Goal: Task Accomplishment & Management: Use online tool/utility

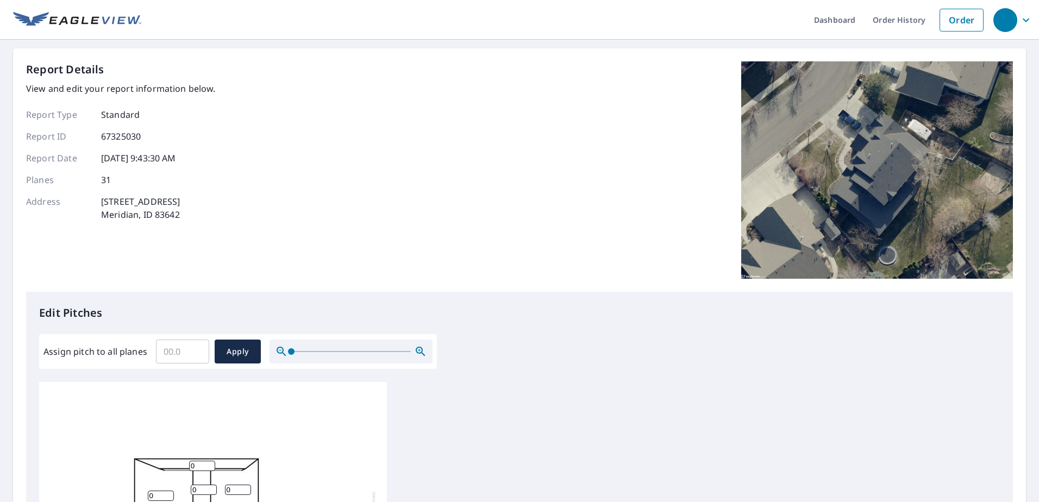
drag, startPoint x: 185, startPoint y: 354, endPoint x: 324, endPoint y: 213, distance: 197.8
click at [186, 351] on input "Assign pitch to all planes" at bounding box center [182, 351] width 53 height 30
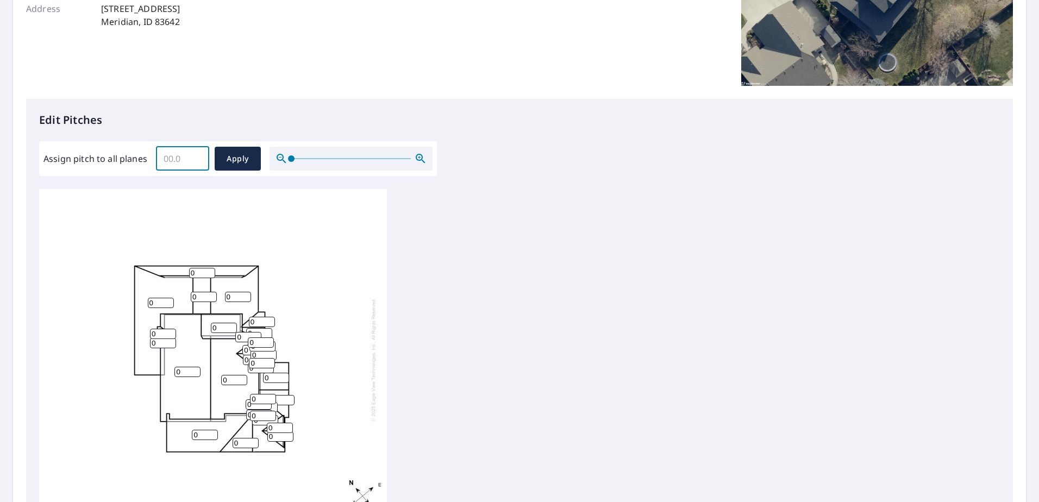
scroll to position [217, 0]
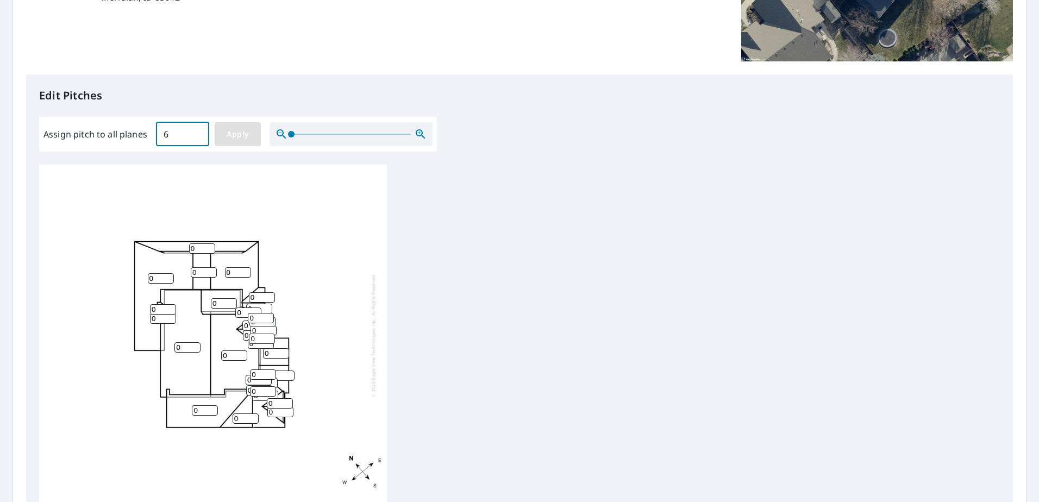
type input "6"
click at [250, 140] on span "Apply" at bounding box center [237, 135] width 29 height 14
type input "6"
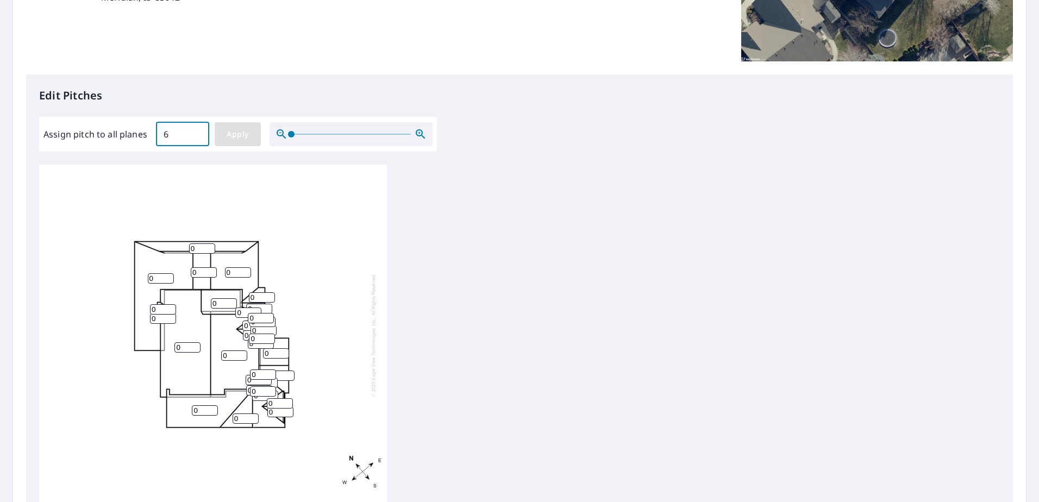
type input "6"
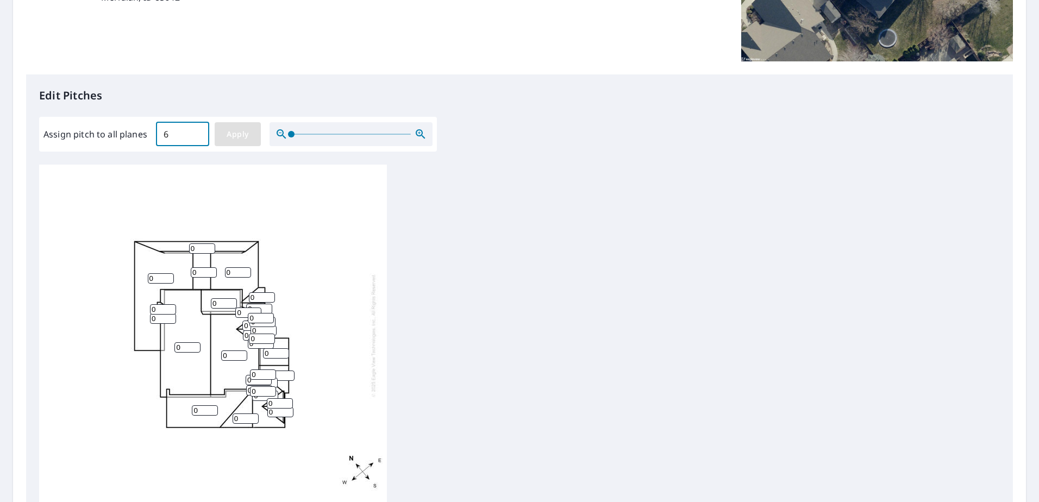
type input "6"
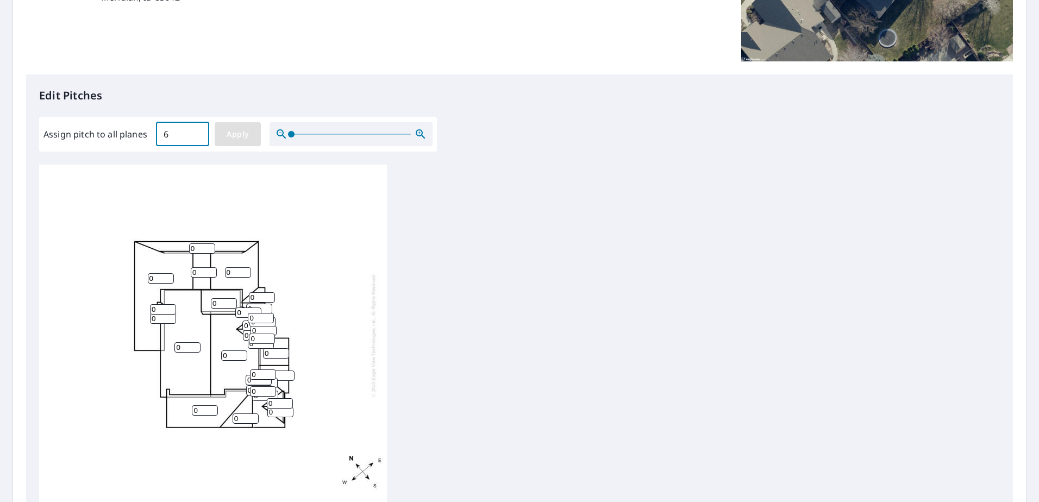
type input "6"
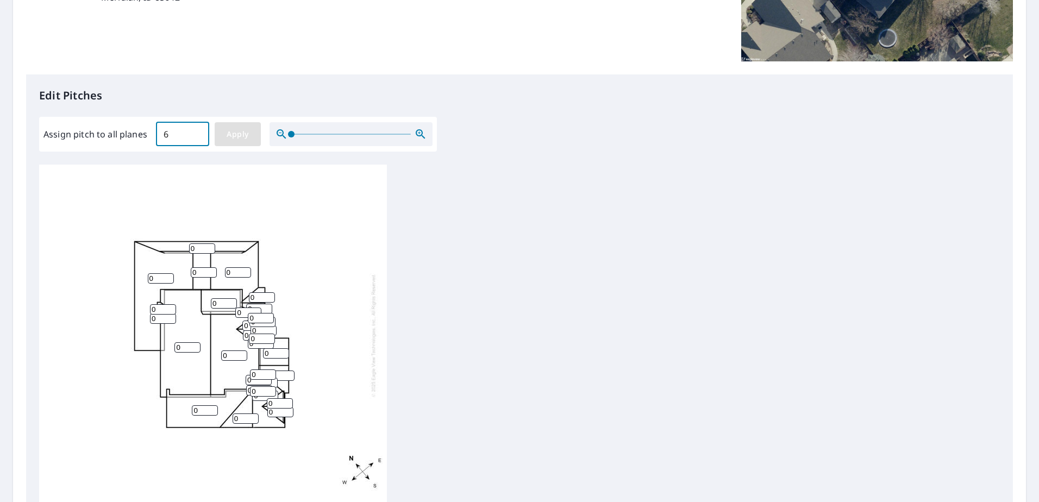
type input "6"
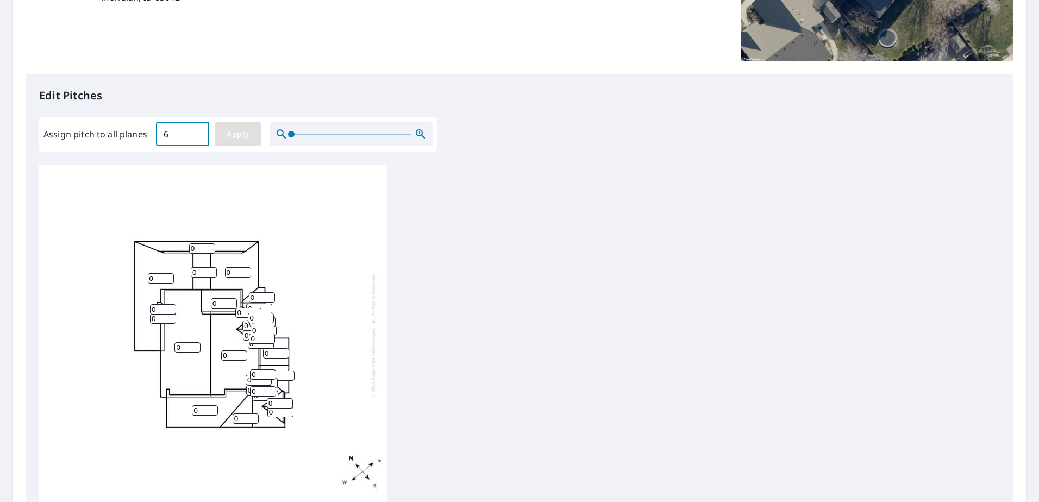
type input "6"
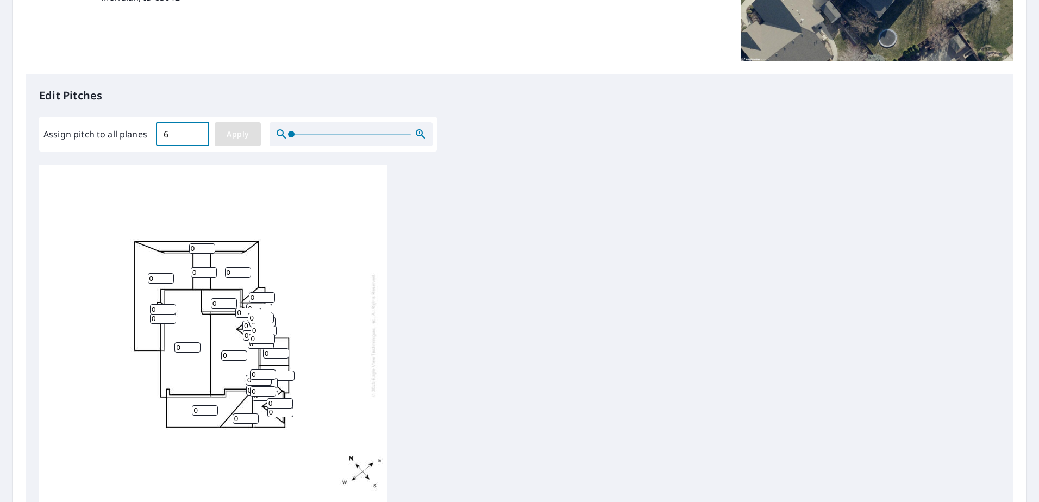
type input "6"
click at [417, 135] on icon "button" at bounding box center [420, 134] width 13 height 13
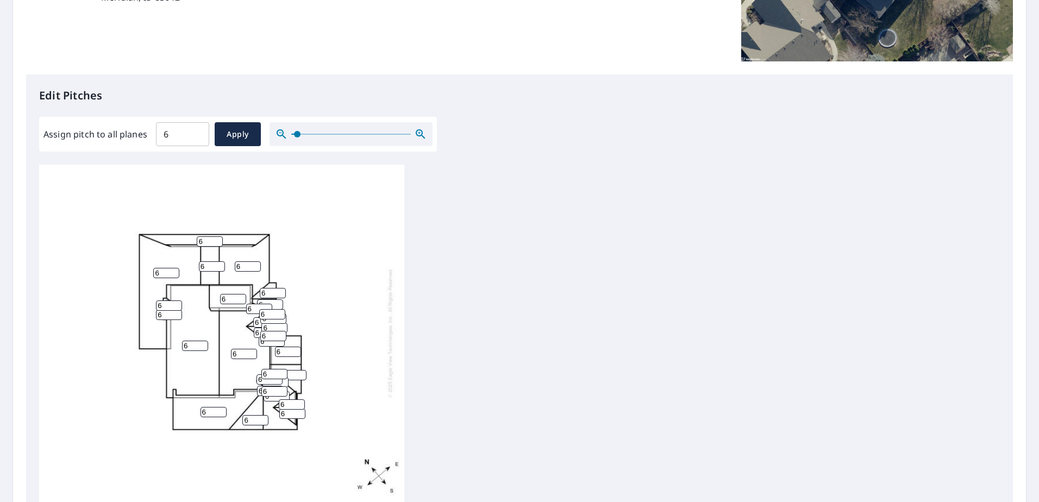
click at [418, 135] on icon "button" at bounding box center [420, 134] width 13 height 13
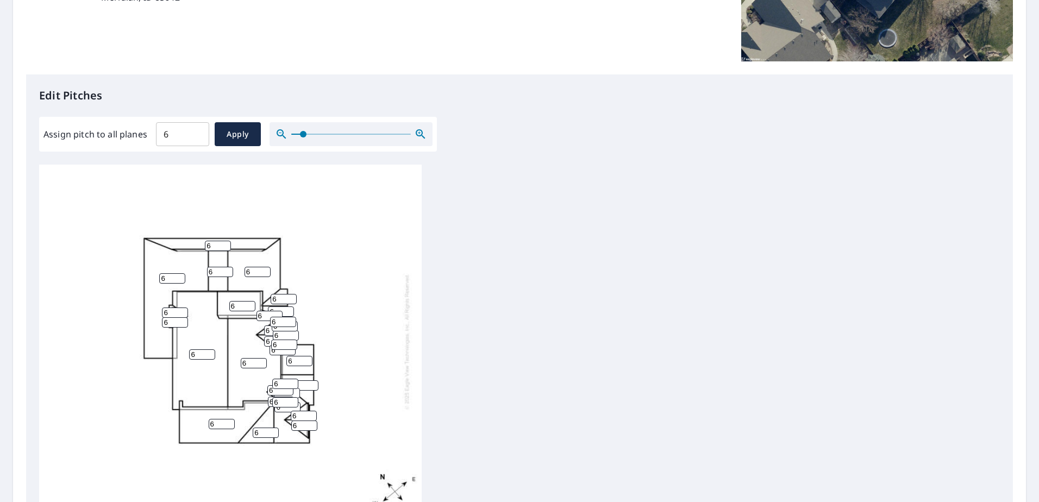
click at [418, 135] on icon "button" at bounding box center [420, 134] width 13 height 13
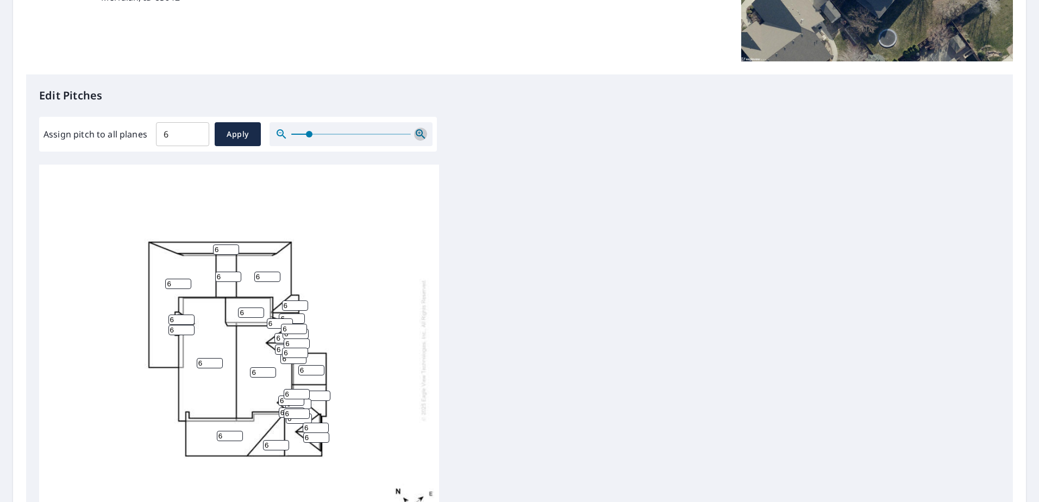
click at [418, 135] on icon "button" at bounding box center [420, 134] width 13 height 13
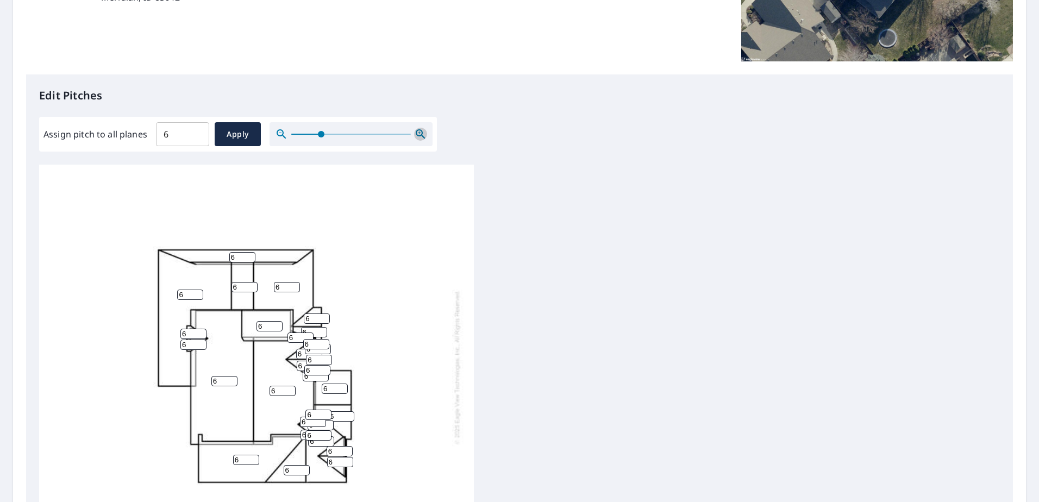
click at [418, 135] on icon "button" at bounding box center [420, 134] width 13 height 13
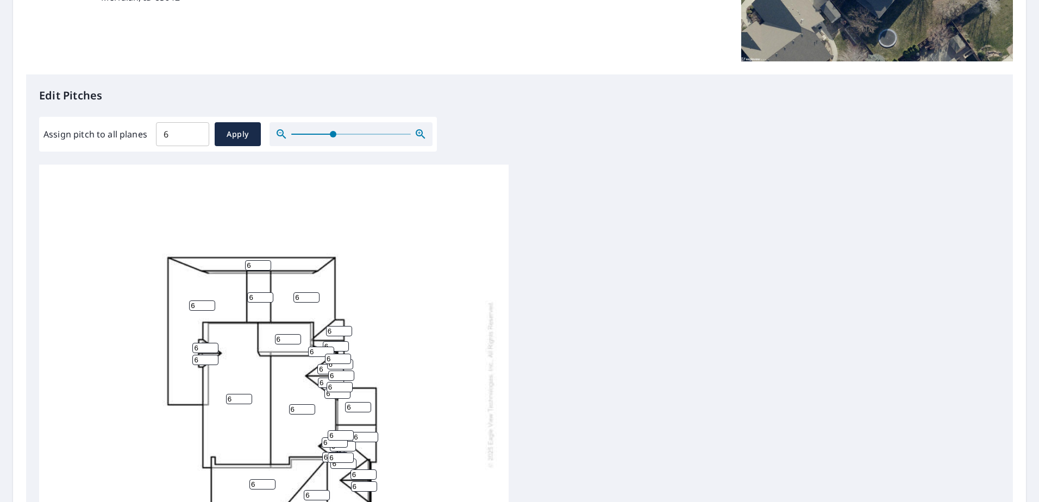
click at [418, 135] on icon "button" at bounding box center [420, 134] width 13 height 13
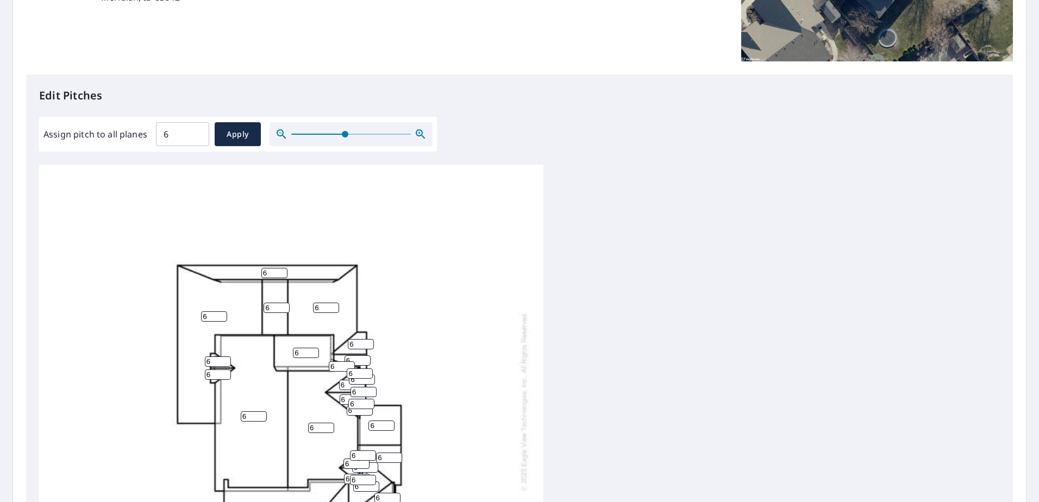
click at [418, 135] on icon "button" at bounding box center [420, 134] width 13 height 13
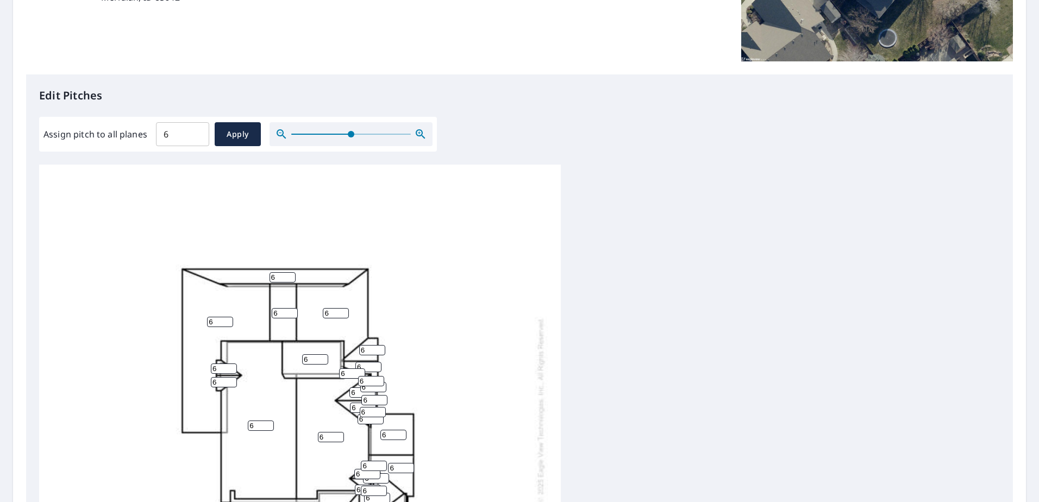
scroll to position [156, 0]
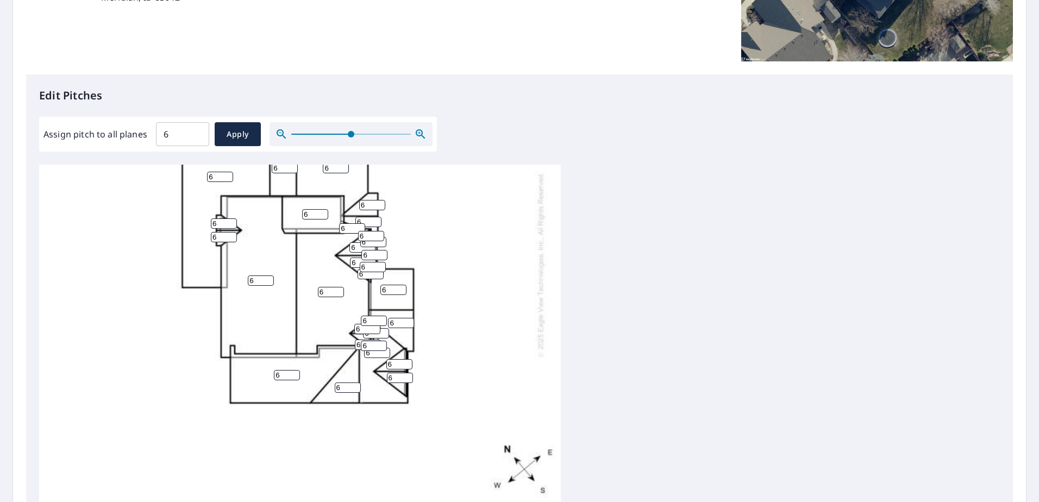
click at [414, 140] on icon "button" at bounding box center [420, 134] width 13 height 13
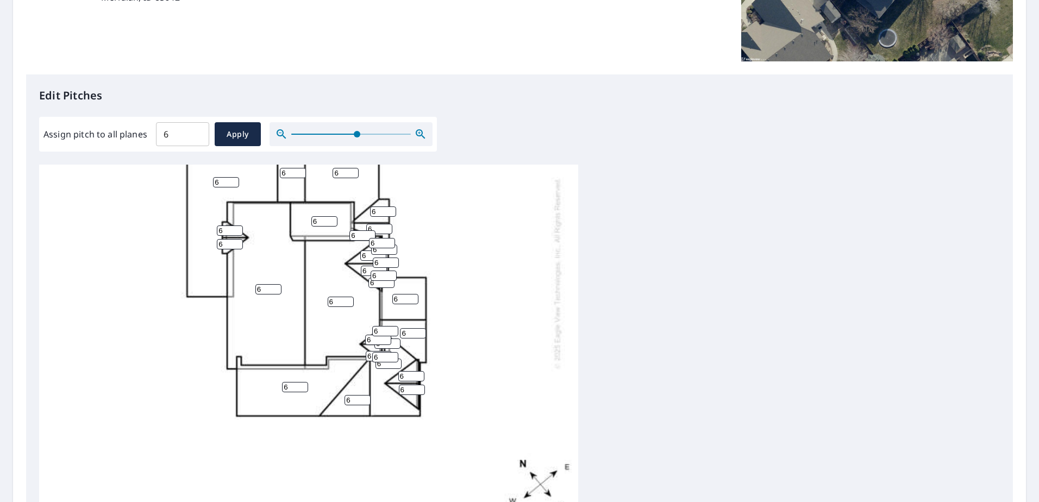
click at [414, 140] on icon "button" at bounding box center [420, 134] width 13 height 13
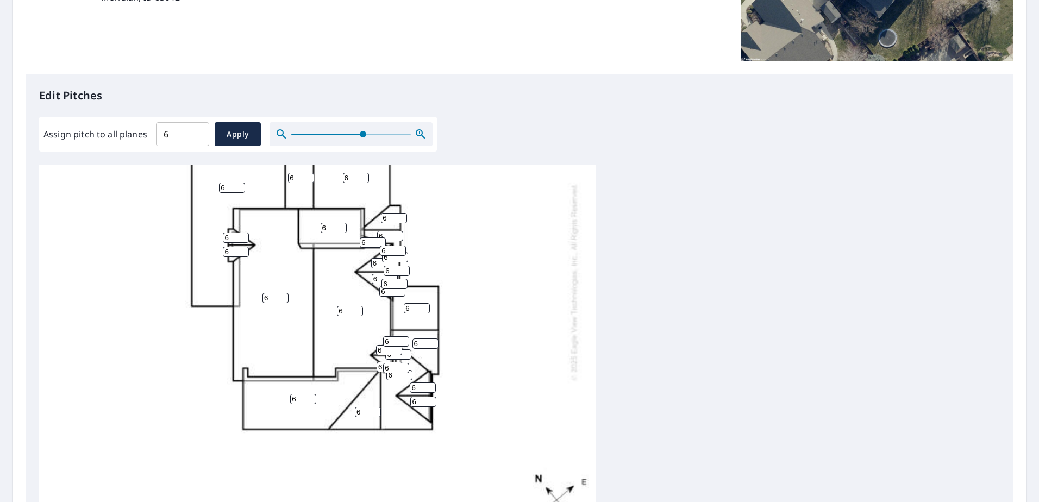
click at [418, 138] on icon "button" at bounding box center [420, 134] width 13 height 13
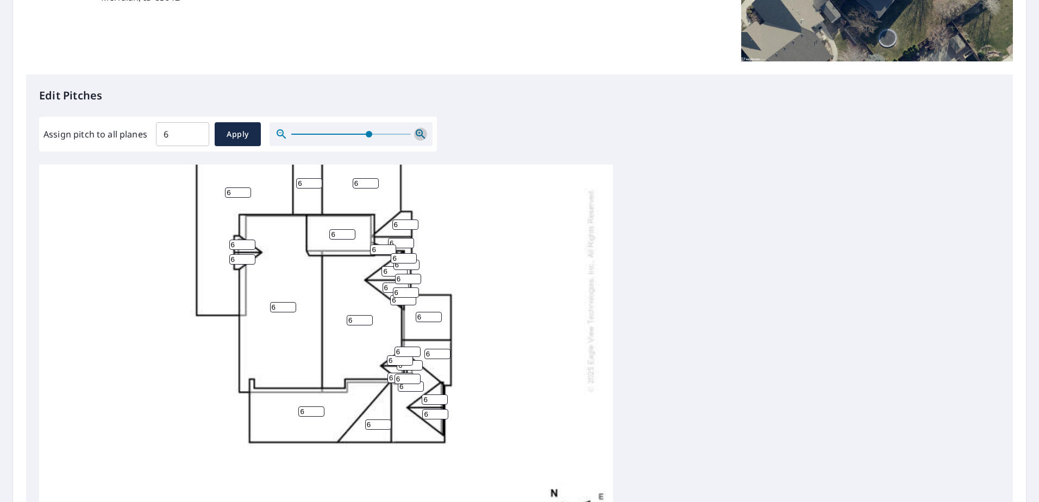
click at [418, 138] on icon "button" at bounding box center [420, 134] width 13 height 13
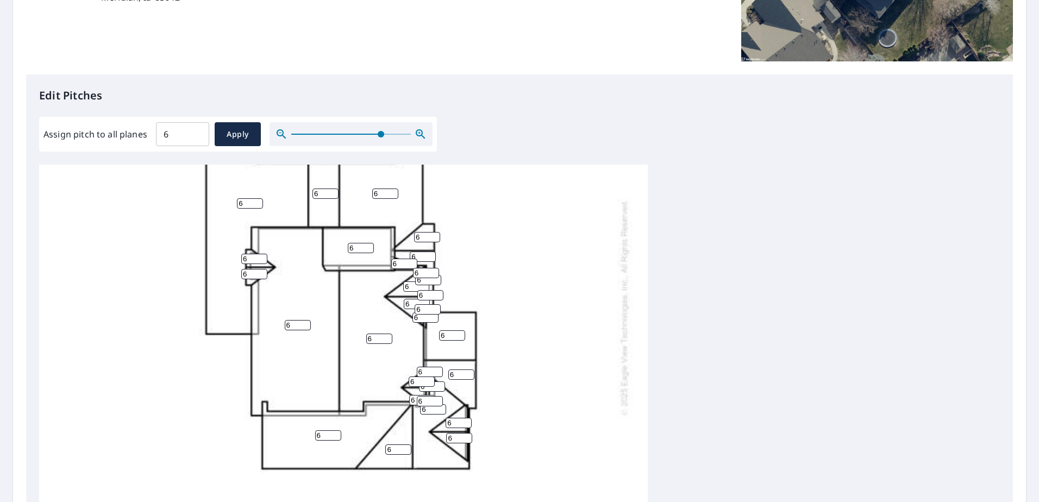
click at [418, 138] on icon "button" at bounding box center [420, 134] width 13 height 13
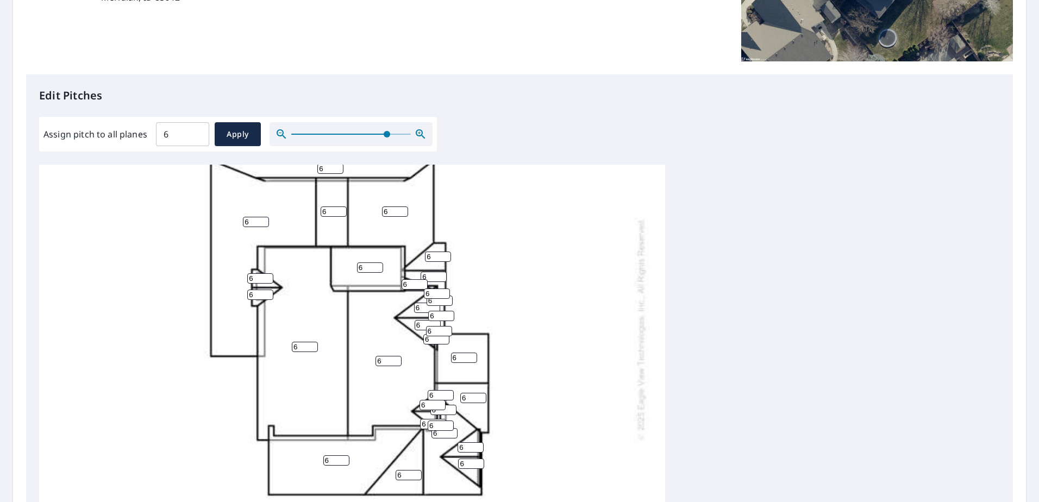
scroll to position [140, 0]
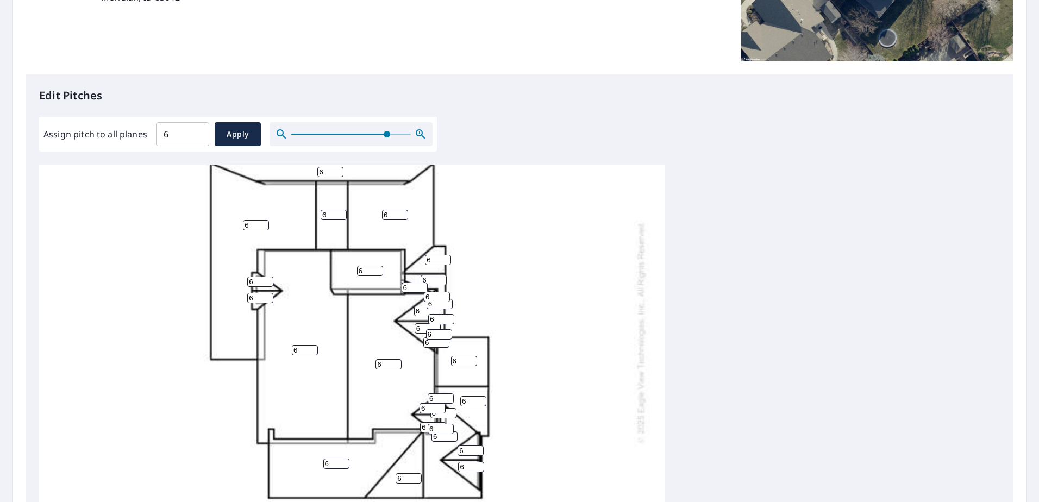
click at [436, 259] on input "6" at bounding box center [438, 260] width 26 height 10
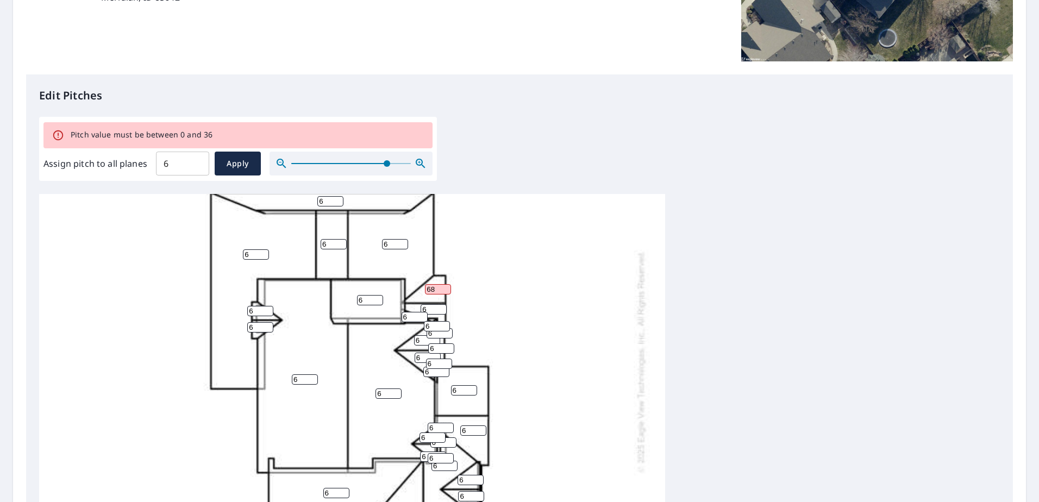
drag, startPoint x: 435, startPoint y: 288, endPoint x: 349, endPoint y: 288, distance: 86.4
click at [362, 288] on div "6 6 6 6 6 6 6 6 6 6 6 6 68 6 6 6 6 6 6 6 6 6 6 6 6 6 6 6 6 6 6" at bounding box center [352, 361] width 626 height 614
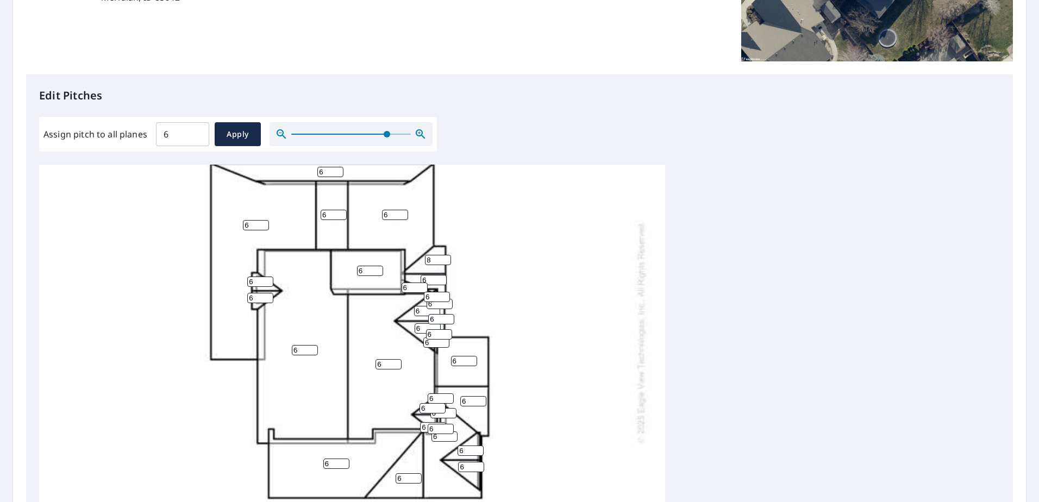
type input "8"
drag, startPoint x: 432, startPoint y: 277, endPoint x: 354, endPoint y: 275, distance: 78.8
click at [354, 275] on div "6 6 6 6 6 6 6 6 6 6 6 6 8 6 6 6 6 6 6 6 6 6 6 6 6 6 6 6 6 6 6" at bounding box center [352, 332] width 626 height 614
type input "8"
drag, startPoint x: 424, startPoint y: 313, endPoint x: 391, endPoint y: 311, distance: 33.2
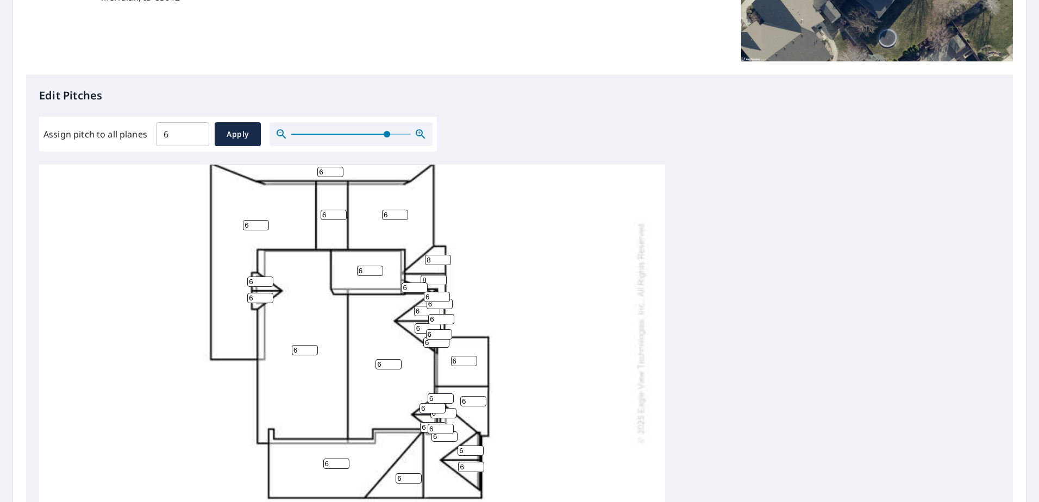
click at [391, 311] on div "6 6 6 6 6 6 6 6 6 6 6 6 8 8 6 6 6 6 6 6 6 6 6 6 6 6 6 6 6 6 6" at bounding box center [352, 332] width 626 height 614
drag, startPoint x: 429, startPoint y: 341, endPoint x: 396, endPoint y: 342, distance: 33.2
click at [396, 342] on div "6 6 6 6 6 6 6 6 6 6 6 6 8 8 6 6 6 6 6 6 6 6 6 6 6 6 6 6 6 6 6" at bounding box center [352, 332] width 626 height 614
type input "8"
drag, startPoint x: 434, startPoint y: 333, endPoint x: 380, endPoint y: 331, distance: 53.8
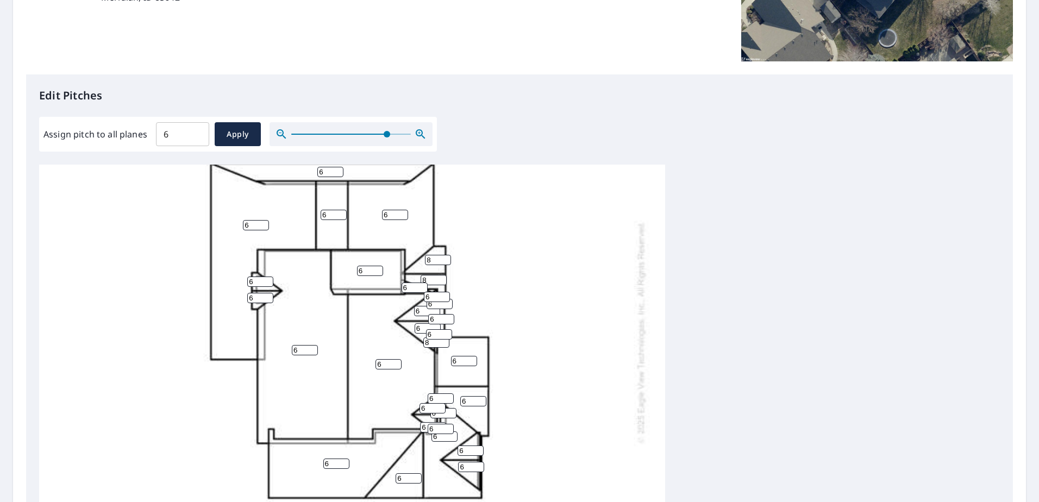
click at [381, 332] on div "6 6 6 6 6 6 6 6 6 6 6 6 8 8 6 6 6 6 6 6 6 6 6 6 6 8 6 6 6 6 6" at bounding box center [352, 332] width 626 height 614
type input "8"
drag, startPoint x: 420, startPoint y: 325, endPoint x: 385, endPoint y: 326, distance: 35.3
click at [385, 326] on div "6 6 6 6 6 6 6 6 6 6 6 6 8 8 6 6 6 6 6 6 6 6 6 6 6 8 6 6 6 8 6" at bounding box center [352, 332] width 626 height 614
type input "8"
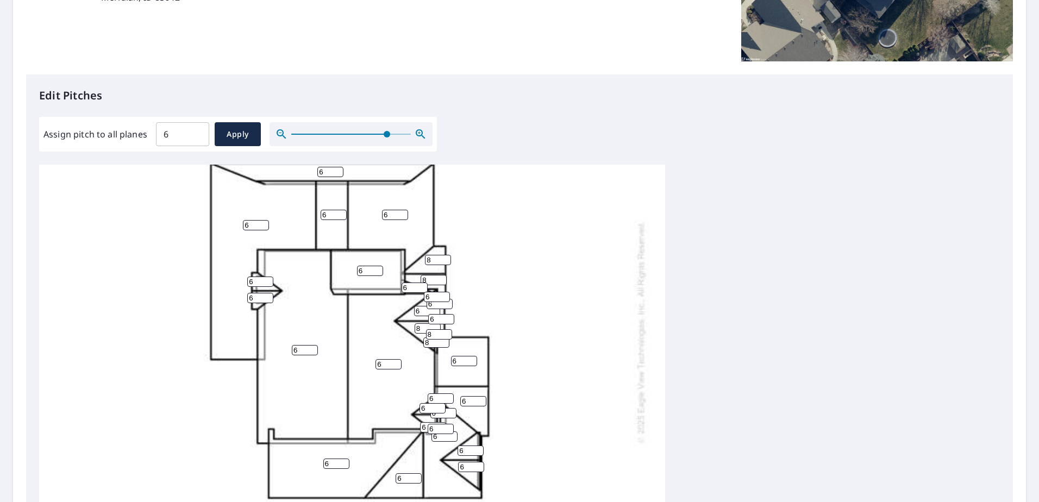
drag, startPoint x: 435, startPoint y: 320, endPoint x: 404, endPoint y: 320, distance: 31.0
click at [407, 320] on div "6 6 6 6 6 6 6 6 6 6 6 6 8 8 8 6 6 6 6 6 6 6 6 6 6 8 6 6 6 8 6" at bounding box center [352, 332] width 626 height 614
type input "8"
drag, startPoint x: 424, startPoint y: 309, endPoint x: 388, endPoint y: 310, distance: 36.4
click at [389, 310] on div "6 6 6 6 6 6 6 6 6 6 6 6 8 8 8 6 6 6 6 8 6 6 6 6 6 8 6 6 6 8 6" at bounding box center [352, 332] width 626 height 614
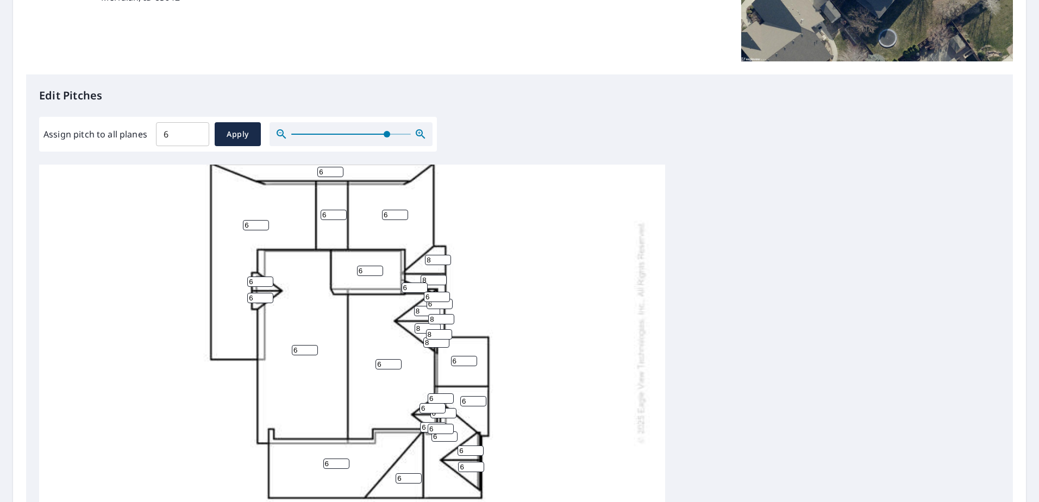
type input "8"
drag, startPoint x: 442, startPoint y: 306, endPoint x: 407, endPoint y: 306, distance: 34.2
click at [407, 306] on div "6 6 6 6 6 6 6 6 6 6 6 6 8 8 8 8 6 6 6 8 6 6 6 6 6 8 6 6 6 8 6" at bounding box center [352, 332] width 626 height 614
type input "8"
drag, startPoint x: 426, startPoint y: 299, endPoint x: 398, endPoint y: 299, distance: 28.3
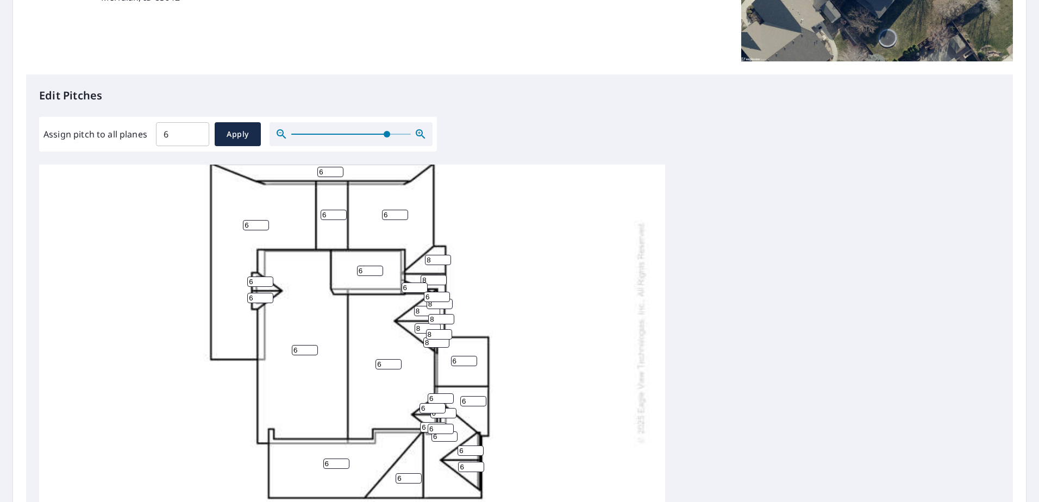
click at [398, 299] on div "6 6 6 6 6 6 6 6 6 6 6 6 8 8 8 8 6 6 6 8 6 6 6 6 6 8 6 6 8 8 6" at bounding box center [352, 332] width 626 height 614
type input "8"
drag, startPoint x: 416, startPoint y: 289, endPoint x: 335, endPoint y: 293, distance: 81.1
click at [388, 288] on div "6 6 6 6 6 6 6 6 6 6 6 6 8 8 8 8 6 6 6 8 6 6 6 6 6 8 6 6 8 8 8" at bounding box center [352, 332] width 626 height 614
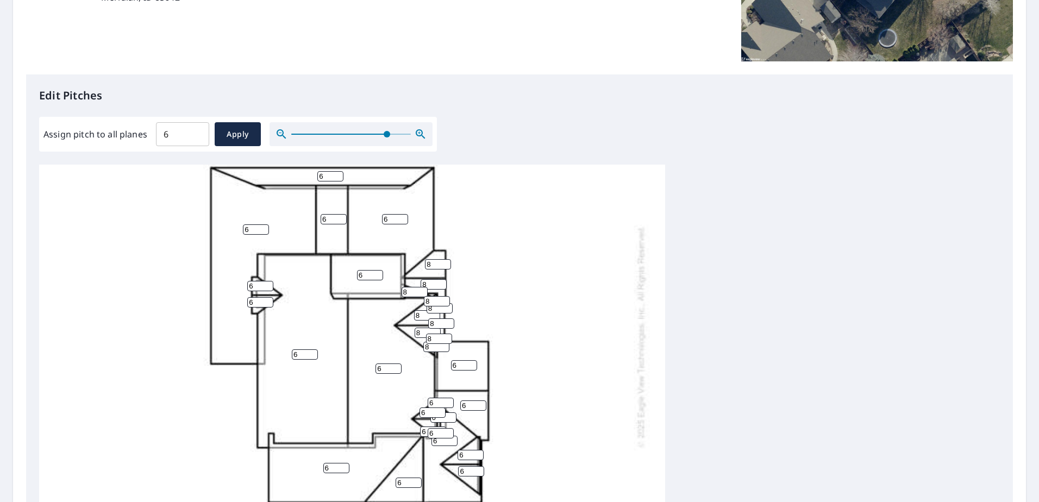
scroll to position [137, 0]
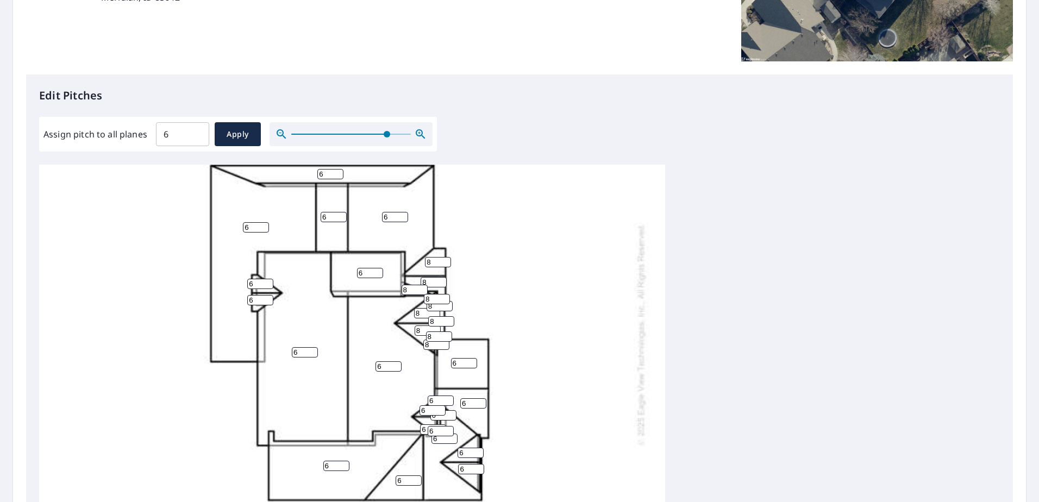
type input "8"
click at [470, 450] on input "6" at bounding box center [470, 453] width 26 height 10
drag, startPoint x: 472, startPoint y: 451, endPoint x: 417, endPoint y: 449, distance: 54.9
click at [418, 449] on div "6 6 6 6 6 6 6 6 6 6 6 6 8 8 8 8 6 6 6 8 6 6 6 6 8 8 6 6 8 8 8" at bounding box center [352, 334] width 626 height 614
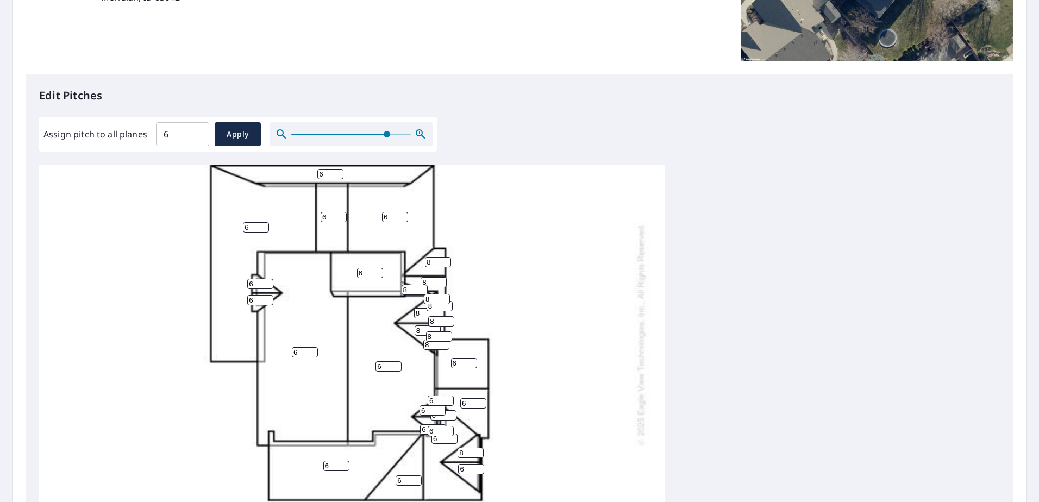
type input "8"
drag, startPoint x: 420, startPoint y: 465, endPoint x: 392, endPoint y: 464, distance: 28.3
click at [392, 464] on div "6 6 6 6 6 6 6 6 6 6 6 6 8 8 8 8 6 8 6 8 6 6 6 6 8 8 6 6 8 8 8" at bounding box center [352, 334] width 626 height 614
type input "8"
drag, startPoint x: 462, startPoint y: 367, endPoint x: 428, endPoint y: 367, distance: 33.7
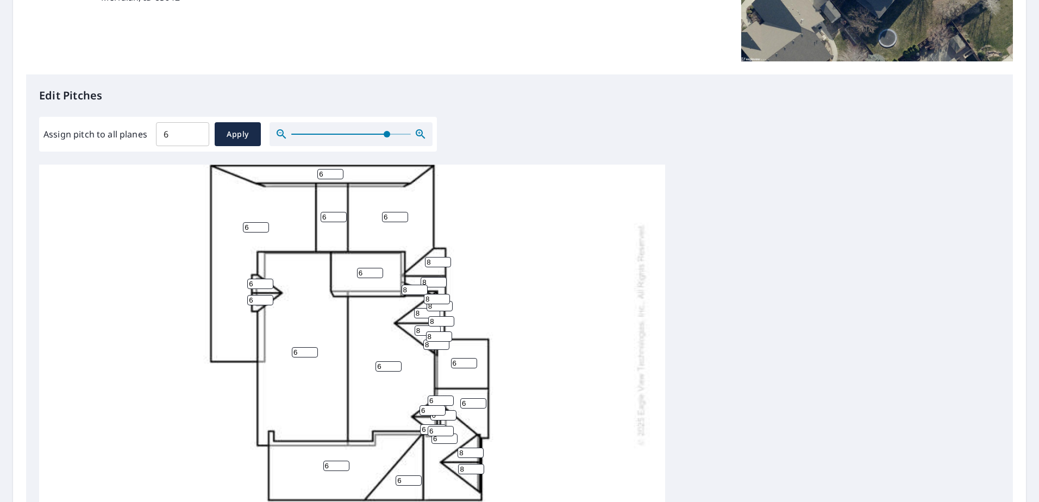
click at [436, 367] on div "6 6 6 6 6 6 6 6 6 6 6 6 8 8 8 8 8 8 6 8 6 6 6 6 8 8 6 6 8 8 8" at bounding box center [352, 334] width 626 height 614
type input "8"
drag, startPoint x: 463, startPoint y: 400, endPoint x: 391, endPoint y: 400, distance: 71.7
click at [414, 400] on div "6 6 6 6 6 6 6 6 8 6 6 6 8 8 8 8 8 8 6 8 6 6 6 6 8 8 6 6 8 8 8" at bounding box center [352, 334] width 626 height 614
drag, startPoint x: 469, startPoint y: 403, endPoint x: 382, endPoint y: 400, distance: 86.4
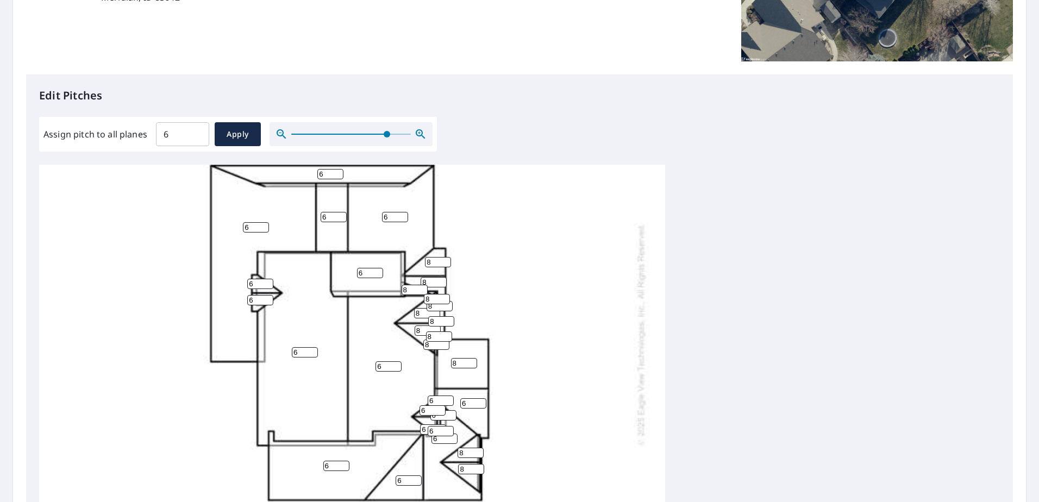
click at [388, 400] on div "6 6 6 6 6 6 6 6 8 6 6 6 8 8 8 8 8 8 6 8 6 6 6 6 8 8 6 6 8 8 8" at bounding box center [352, 334] width 626 height 614
type input "8"
drag, startPoint x: 438, startPoint y: 399, endPoint x: 368, endPoint y: 398, distance: 70.1
click at [369, 398] on div "6 6 6 6 6 6 6 6 8 6 6 8 8 8 8 8 8 8 6 8 6 6 6 6 8 8 6 6 8 8 8" at bounding box center [352, 334] width 626 height 614
type input "8"
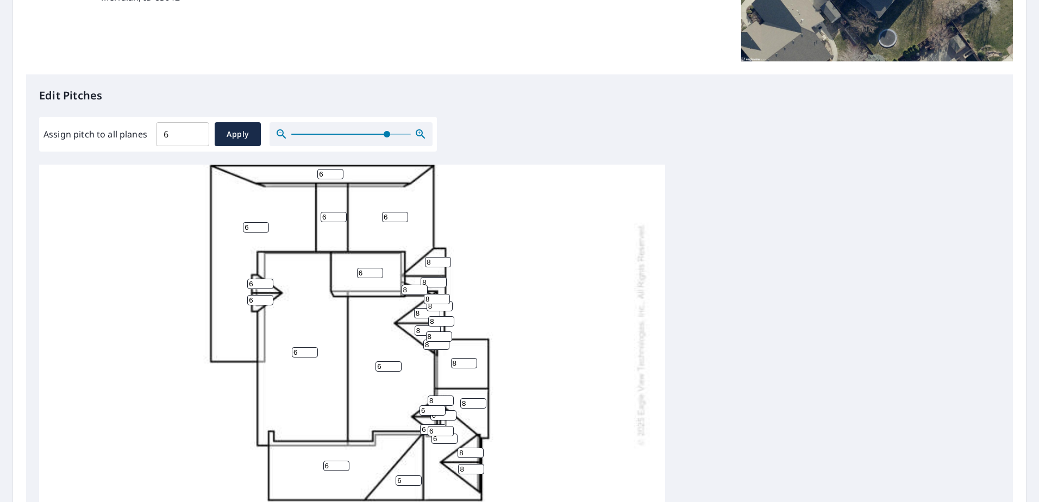
drag, startPoint x: 427, startPoint y: 408, endPoint x: 361, endPoint y: 409, distance: 65.7
click at [369, 408] on div "6 6 6 6 6 6 6 6 8 6 6 8 8 8 8 8 8 8 6 8 6 6 6 6 8 8 8 6 8 8 8" at bounding box center [352, 334] width 626 height 614
type input "8"
drag, startPoint x: 444, startPoint y: 416, endPoint x: 398, endPoint y: 416, distance: 46.2
click at [405, 416] on div "6 6 6 6 6 6 6 6 8 6 6 8 8 8 8 8 8 8 6 8 6 6 6 8 8 8 8 6 8 8 8" at bounding box center [352, 334] width 626 height 614
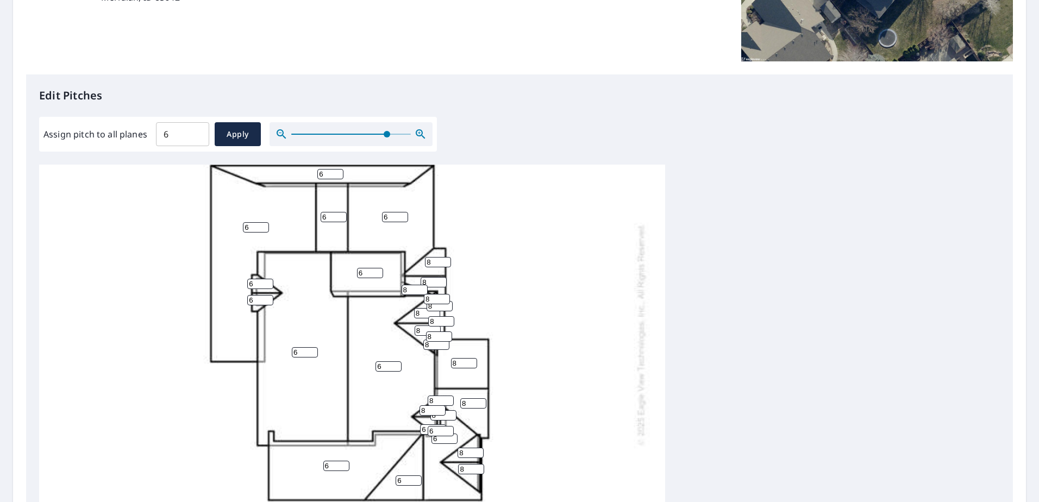
type input "8"
drag, startPoint x: 427, startPoint y: 428, endPoint x: 384, endPoint y: 424, distance: 43.6
click at [384, 424] on div "6 6 6 6 6 6 6 6 8 6 6 8 8 8 8 8 8 8 6 8 6 8 6 8 8 8 8 6 8 8 8" at bounding box center [352, 334] width 626 height 614
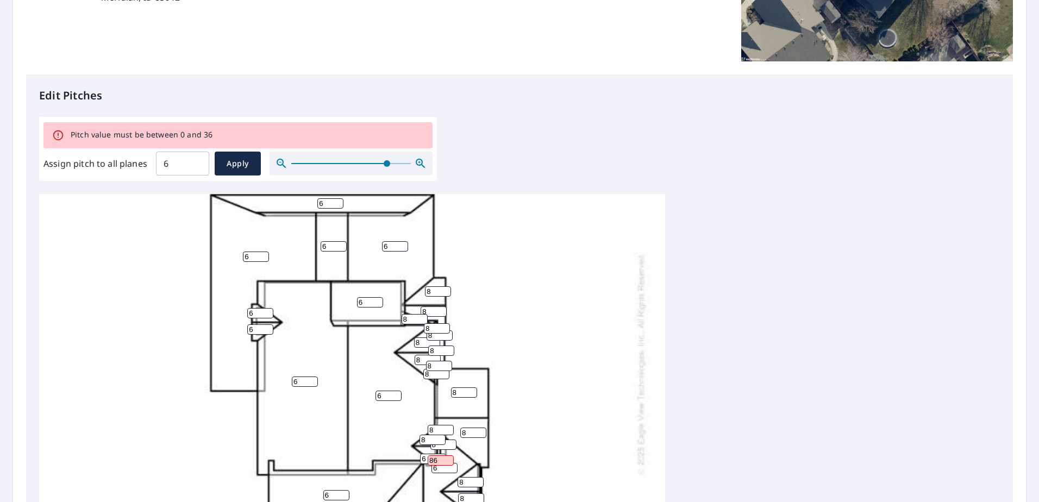
drag, startPoint x: 441, startPoint y: 458, endPoint x: 393, endPoint y: 458, distance: 47.8
click at [406, 458] on div "6 6 6 6 6 6 6 6 8 6 6 8 8 8 8 8 8 8 6 8 6 8 6 8 8 8 8 86 8 8 8" at bounding box center [352, 363] width 626 height 614
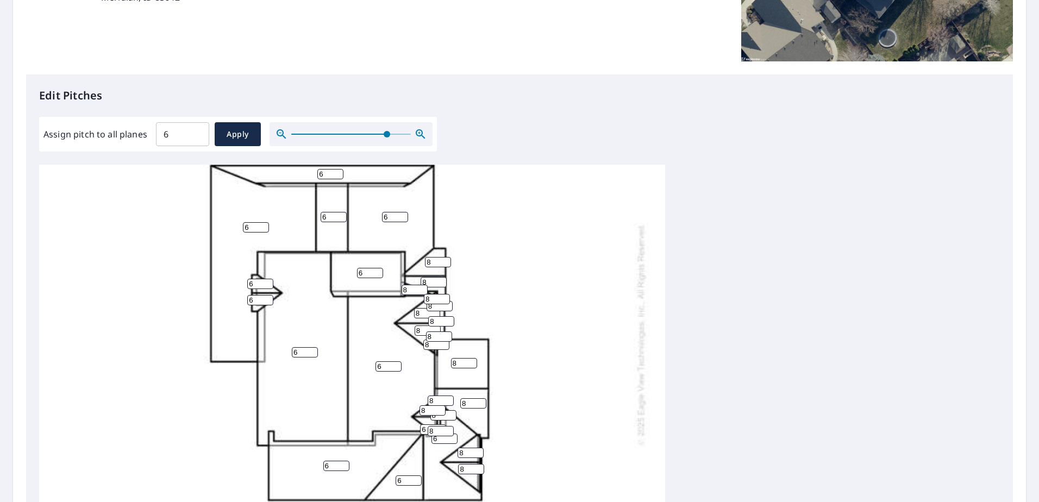
type input "8"
drag, startPoint x: 434, startPoint y: 439, endPoint x: 390, endPoint y: 436, distance: 44.1
click at [393, 436] on div "6 6 6 6 6 6 6 6 8 6 6 8 8 8 8 8 8 8 6 8 6 8 6 8 8 8 8 8 8 8 8" at bounding box center [352, 334] width 626 height 614
type input "8"
drag, startPoint x: 426, startPoint y: 428, endPoint x: 398, endPoint y: 428, distance: 28.2
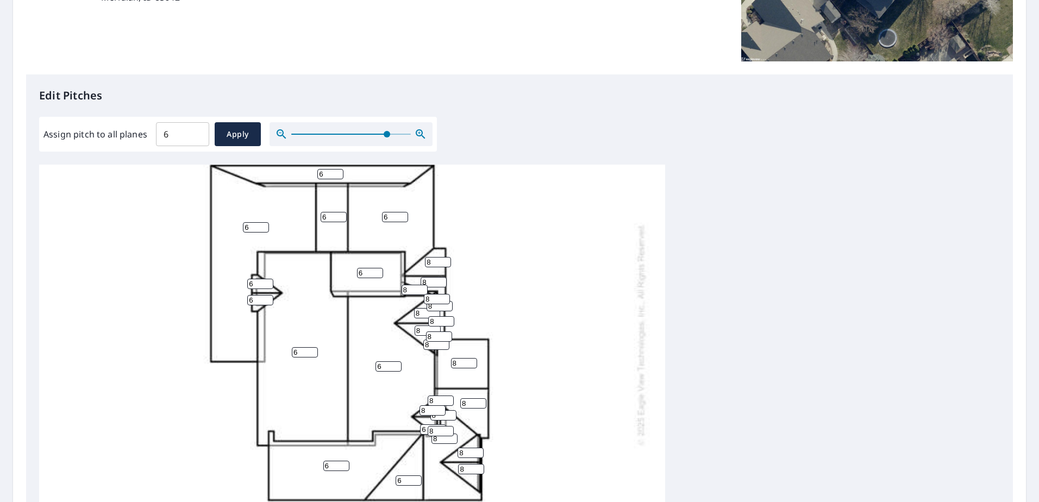
click at [398, 428] on div "6 6 6 6 6 6 8 6 8 6 6 8 8 8 8 8 8 8 6 8 6 8 6 8 8 8 8 8 8 8 8" at bounding box center [352, 334] width 626 height 614
type input "8"
drag, startPoint x: 254, startPoint y: 229, endPoint x: 146, endPoint y: 231, distance: 107.6
click at [148, 231] on div "6 6 6 6 6 6 8 6 8 6 6 8 8 8 8 8 8 8 6 8 6 8 8 8 8 8 8 8 8 8 8" at bounding box center [352, 334] width 626 height 614
type input "4"
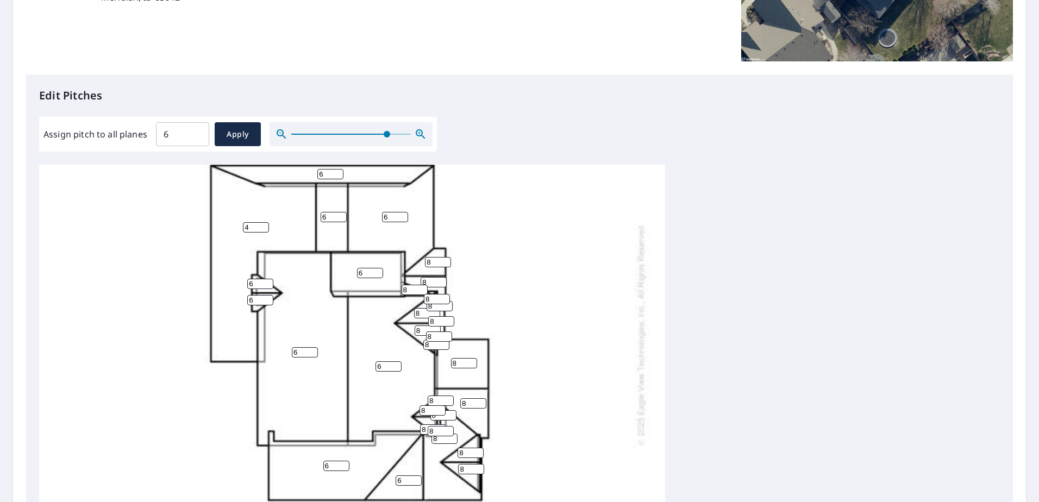
drag, startPoint x: 256, startPoint y: 284, endPoint x: 194, endPoint y: 282, distance: 61.4
click at [197, 282] on div "6 4 6 6 6 6 8 6 8 6 6 8 8 8 8 8 8 8 6 8 6 8 8 8 8 8 8 8 8 8 8" at bounding box center [352, 334] width 626 height 614
type input "8"
drag, startPoint x: 261, startPoint y: 300, endPoint x: 199, endPoint y: 298, distance: 61.9
click at [202, 298] on div "6 4 6 6 6 6 8 6 8 6 6 8 8 8 8 8 8 8 6 8 8 8 8 8 8 8 8 8 8 8 8" at bounding box center [352, 334] width 626 height 614
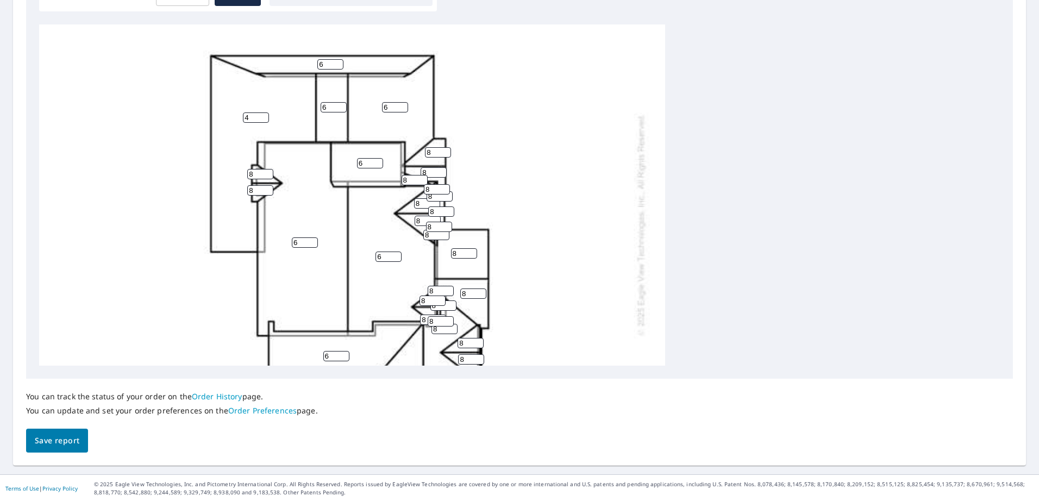
scroll to position [72, 0]
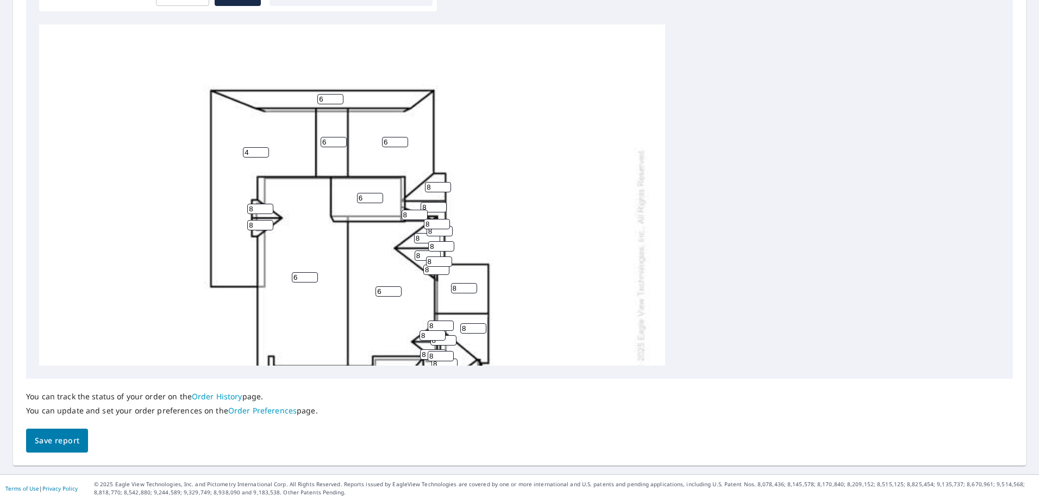
type input "8"
click at [52, 437] on span "Save report" at bounding box center [57, 441] width 45 height 14
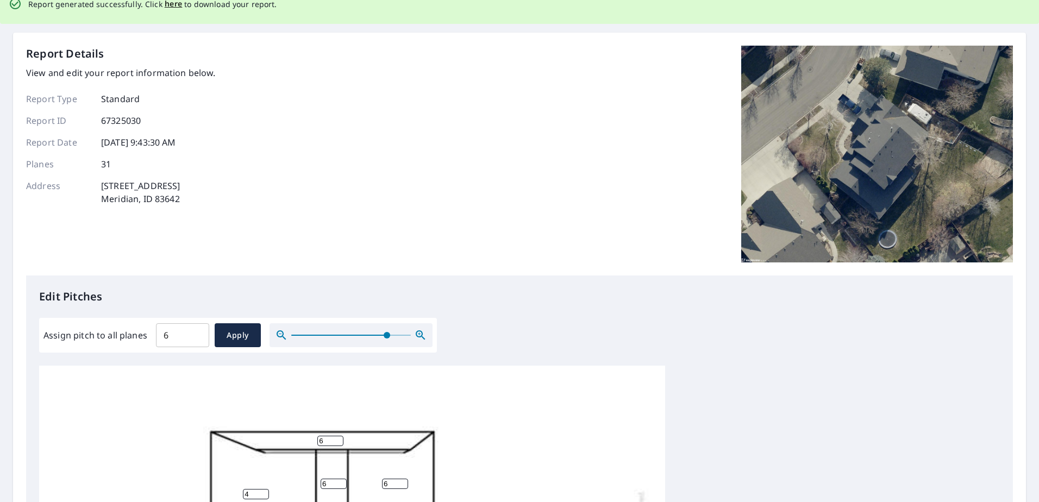
scroll to position [0, 0]
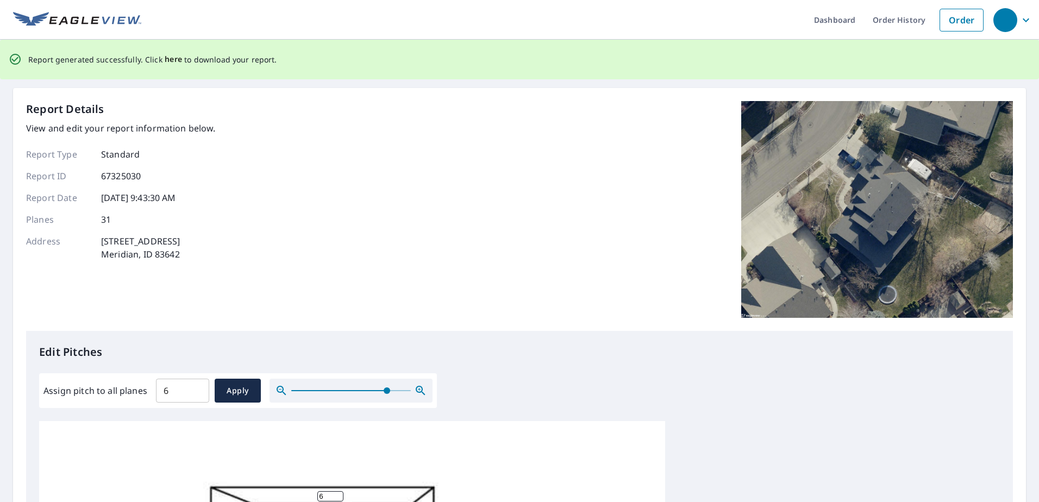
click at [165, 60] on span "here" at bounding box center [174, 60] width 18 height 14
